Goal: Navigation & Orientation: Understand site structure

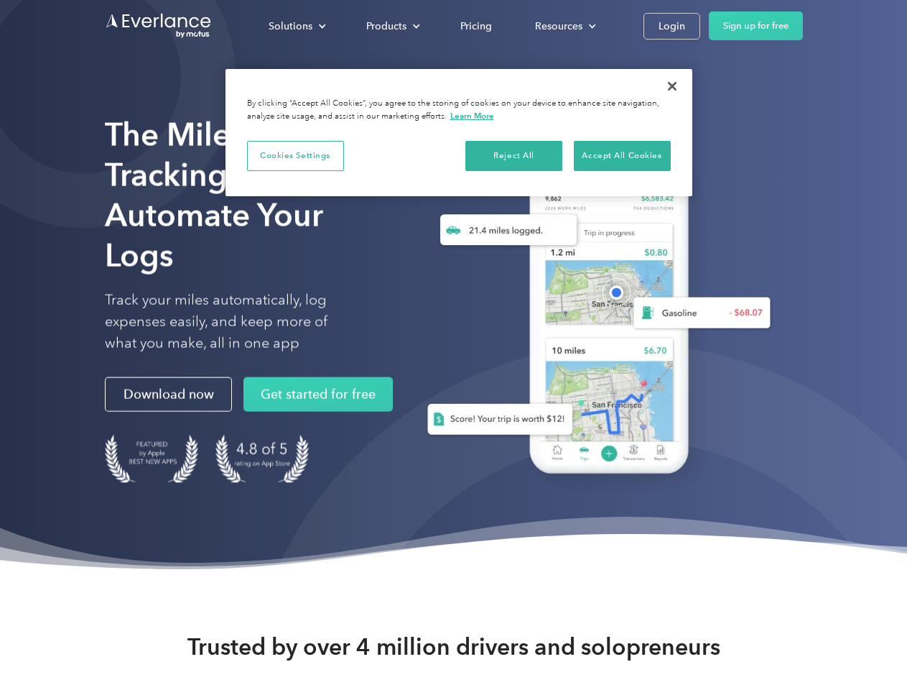
click at [297, 26] on div "Solutions" at bounding box center [291, 26] width 44 height 18
click at [392, 26] on div "Products" at bounding box center [386, 26] width 40 height 18
click at [564, 26] on div "Resources" at bounding box center [558, 26] width 47 height 18
click at [295, 155] on button "Cookies Settings" at bounding box center [295, 156] width 97 height 30
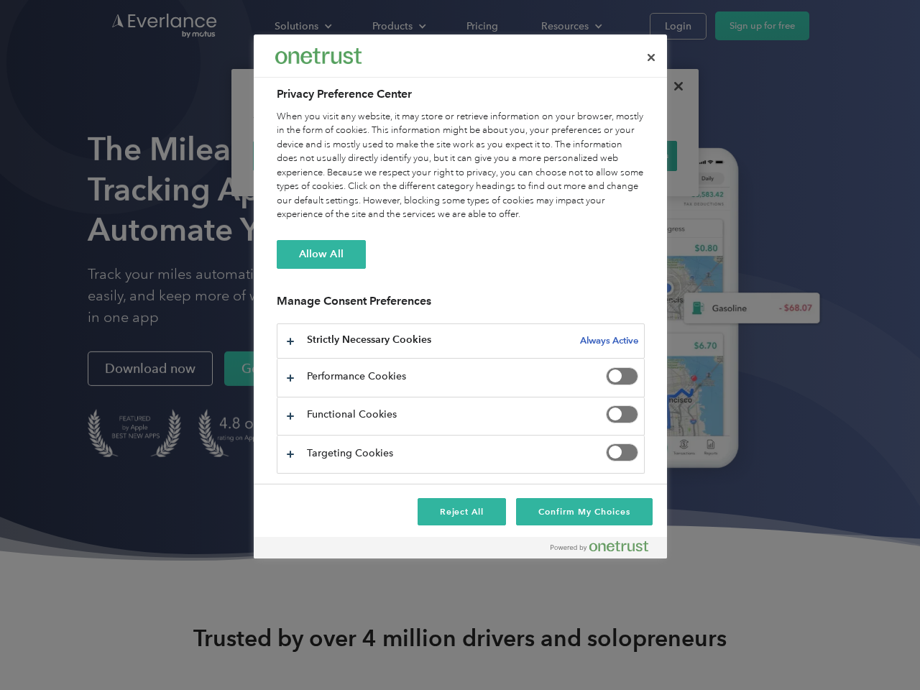
click at [514, 155] on div "When you visit any website, it may store or retrieve information on your browse…" at bounding box center [461, 166] width 368 height 112
click at [622, 155] on div "When you visit any website, it may store or retrieve information on your browse…" at bounding box center [461, 166] width 368 height 112
click at [672, 86] on div at bounding box center [460, 345] width 920 height 690
